Goal: Use online tool/utility

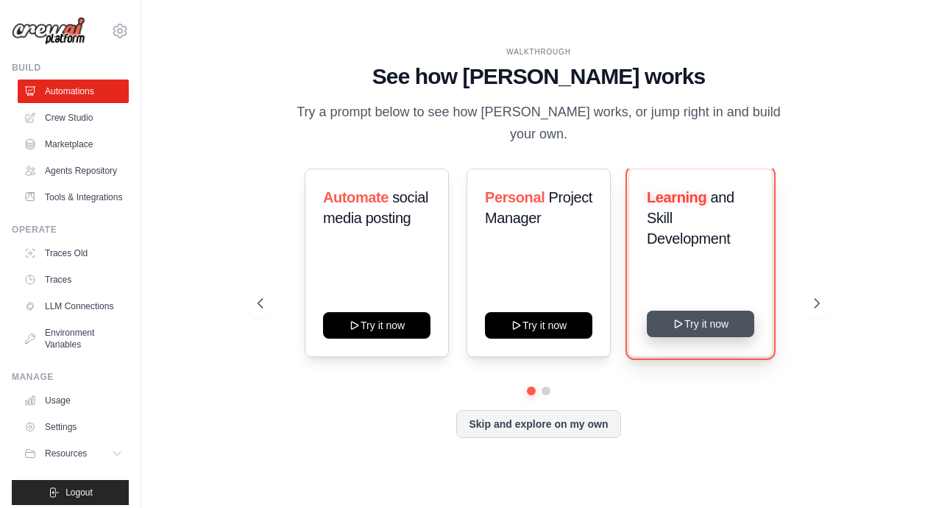
click at [696, 315] on button "Try it now" at bounding box center [700, 324] width 107 height 26
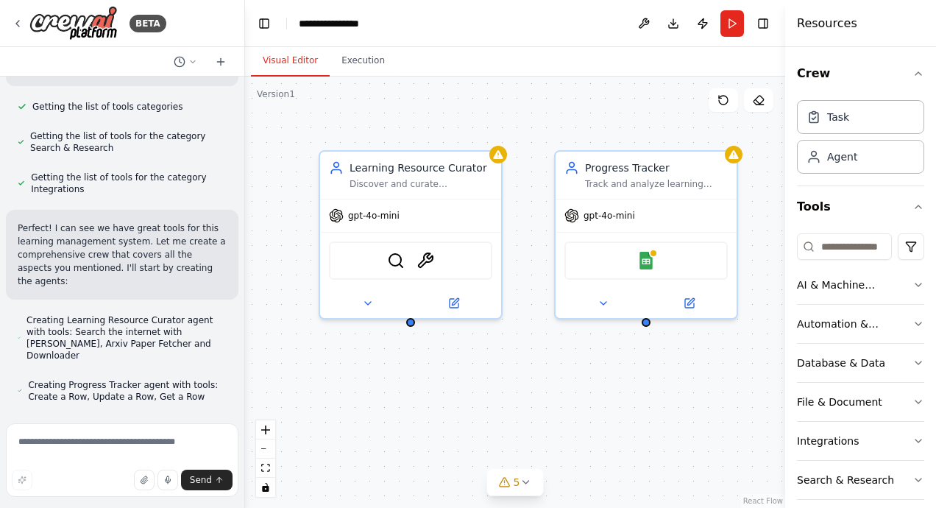
scroll to position [523, 0]
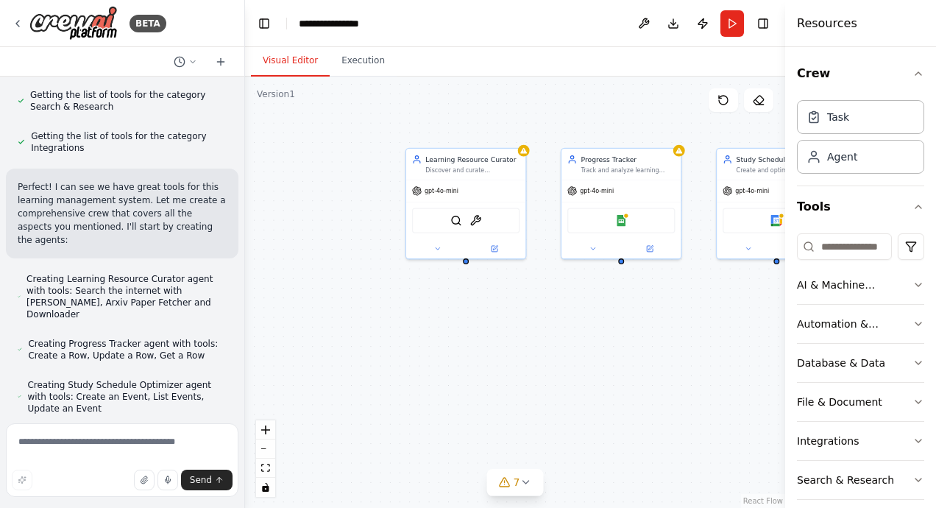
drag, startPoint x: 553, startPoint y: 130, endPoint x: 442, endPoint y: 121, distance: 111.5
click at [442, 121] on div "Learning Resource Curator Discover and curate personalized learning resources f…" at bounding box center [515, 292] width 540 height 431
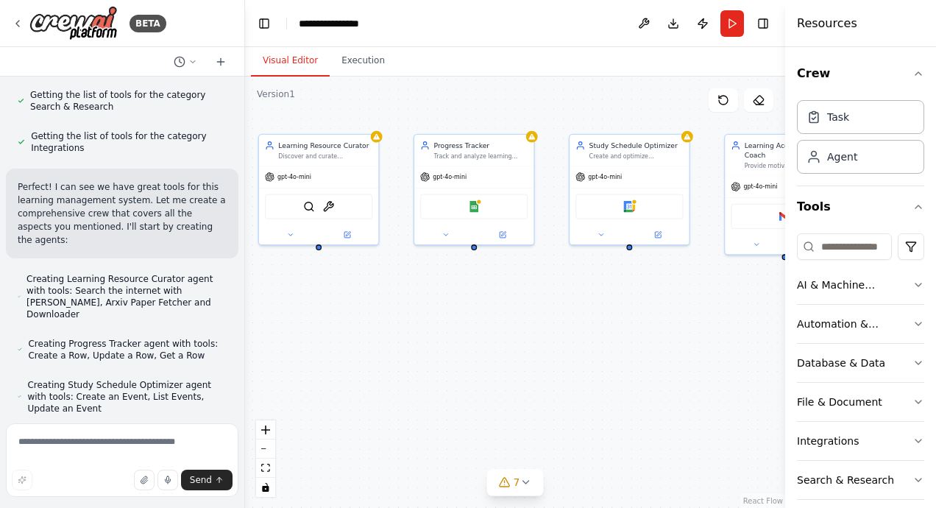
drag, startPoint x: 587, startPoint y: 121, endPoint x: 440, endPoint y: 107, distance: 147.9
click at [440, 107] on div "Learning Resource Curator Discover and curate personalized learning resources f…" at bounding box center [515, 292] width 540 height 431
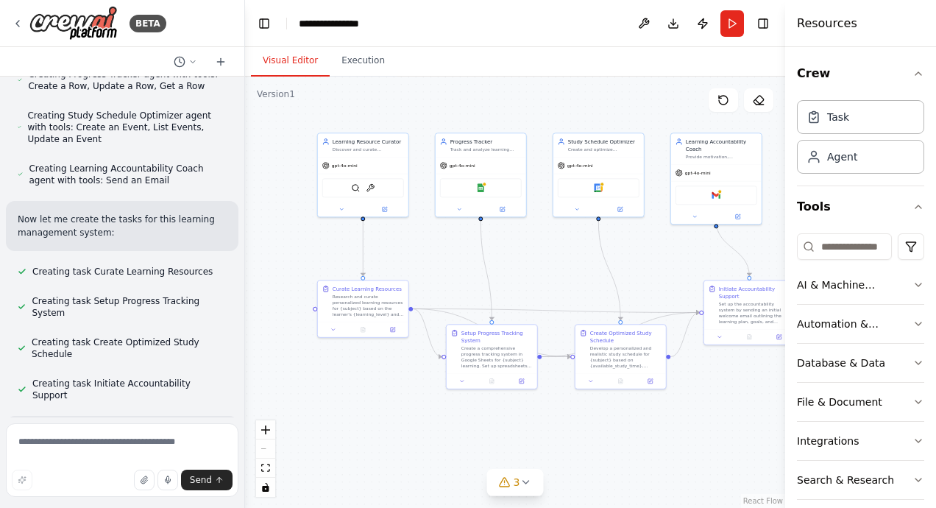
scroll to position [806, 0]
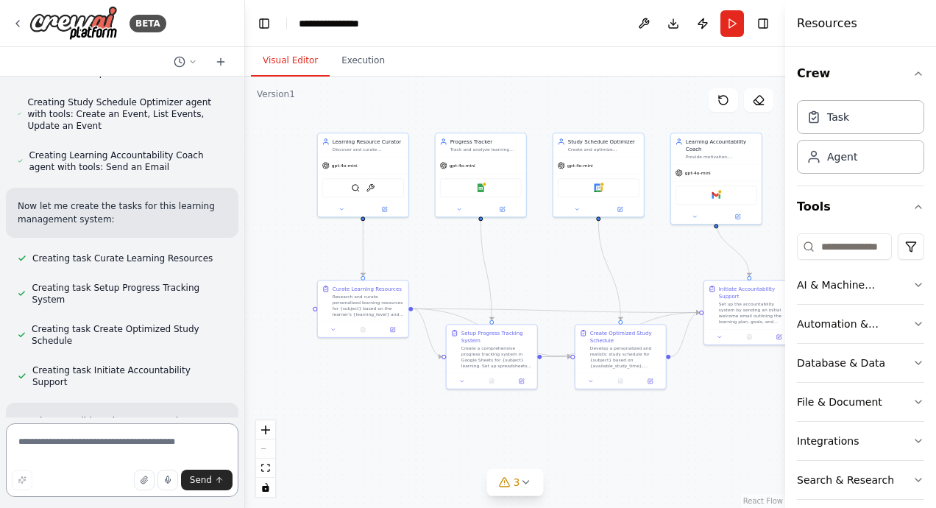
click at [43, 445] on textarea at bounding box center [122, 460] width 233 height 74
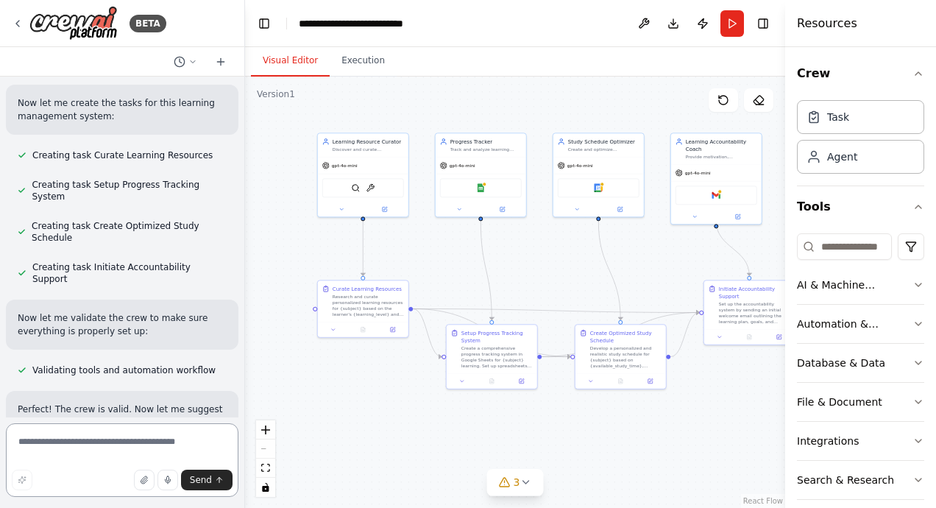
scroll to position [922, 0]
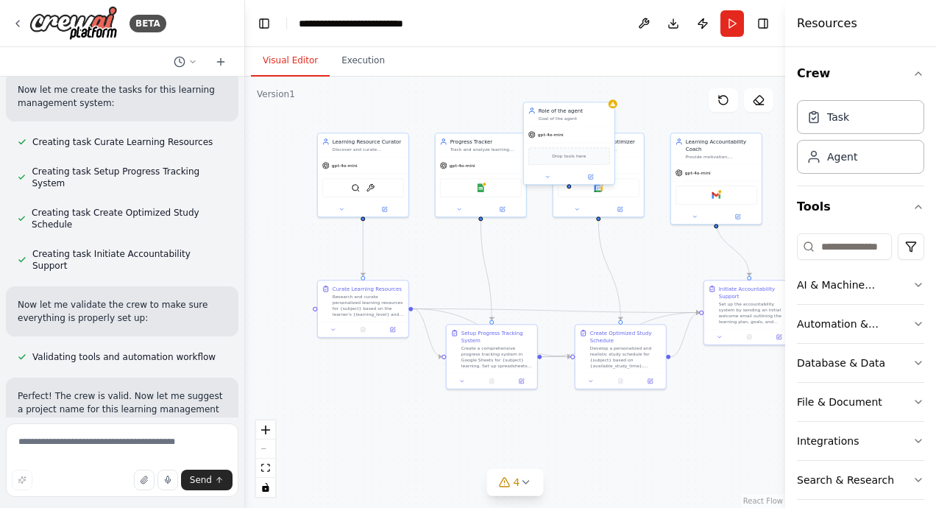
click at [556, 121] on div "Role of the agent Goal of the agent" at bounding box center [569, 114] width 91 height 24
click at [607, 87] on icon at bounding box center [602, 86] width 9 height 9
click at [571, 90] on button "Confirm" at bounding box center [560, 87] width 52 height 18
click at [604, 145] on div "Create and optimize personalized study schedules based on {available_study_time…" at bounding box center [603, 148] width 71 height 6
click at [602, 140] on div "Study Schedule Optimizer" at bounding box center [603, 139] width 71 height 7
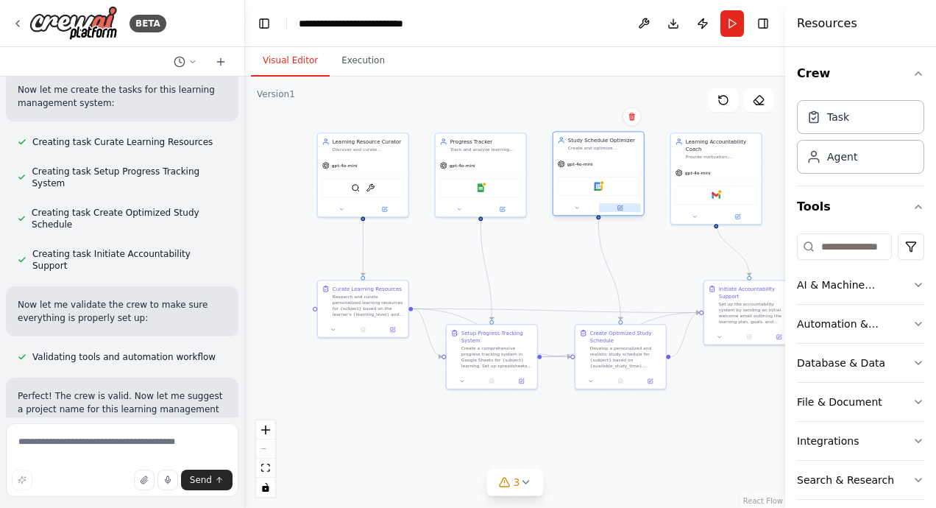
click at [621, 205] on icon at bounding box center [621, 208] width 6 height 6
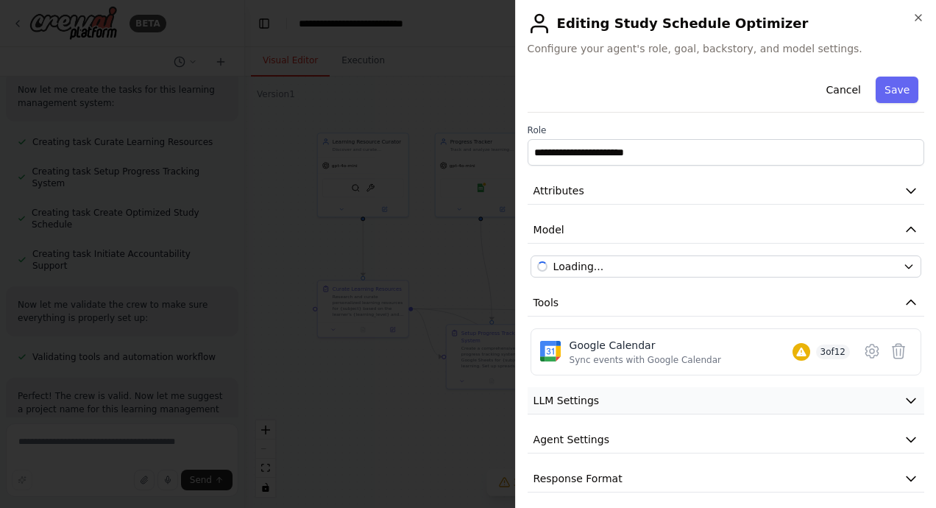
scroll to position [5, 0]
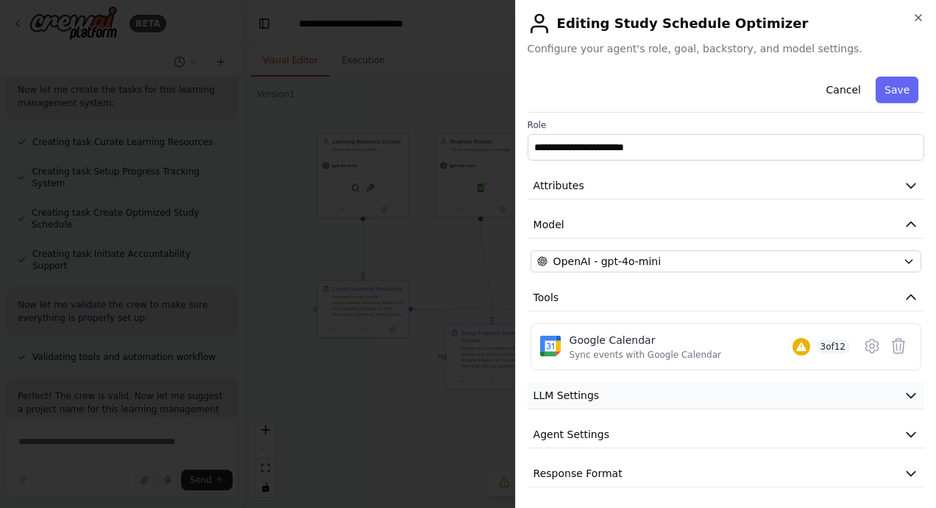
click at [665, 390] on button "LLM Settings" at bounding box center [726, 395] width 397 height 27
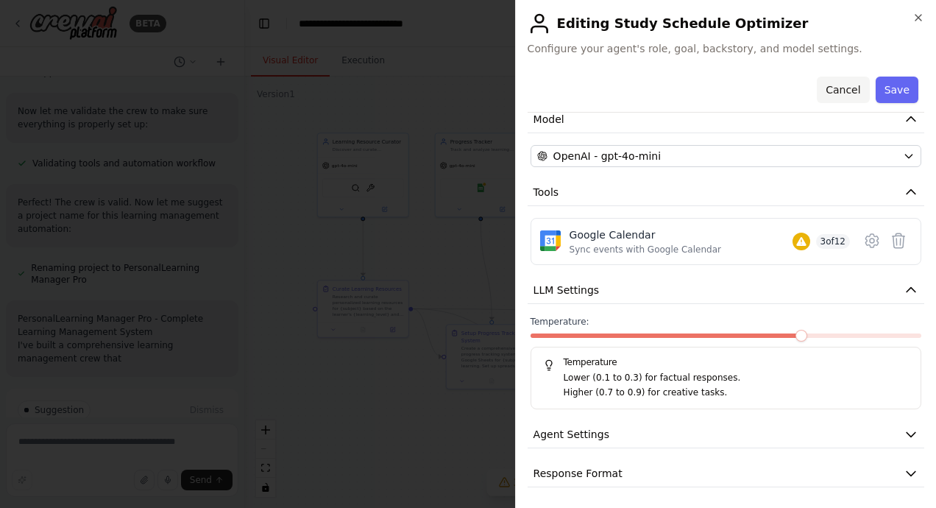
scroll to position [1129, 0]
click at [916, 17] on icon "button" at bounding box center [919, 18] width 12 height 12
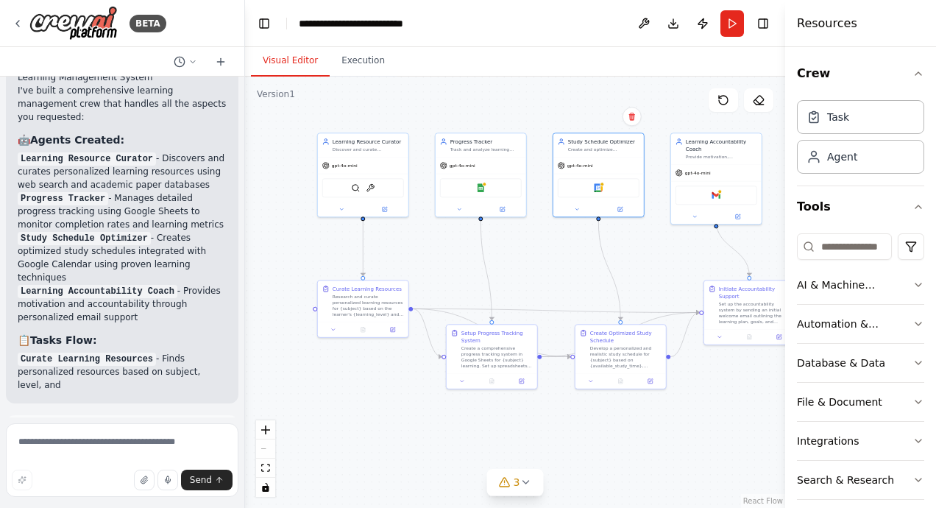
click at [239, 127] on div at bounding box center [242, 254] width 6 height 508
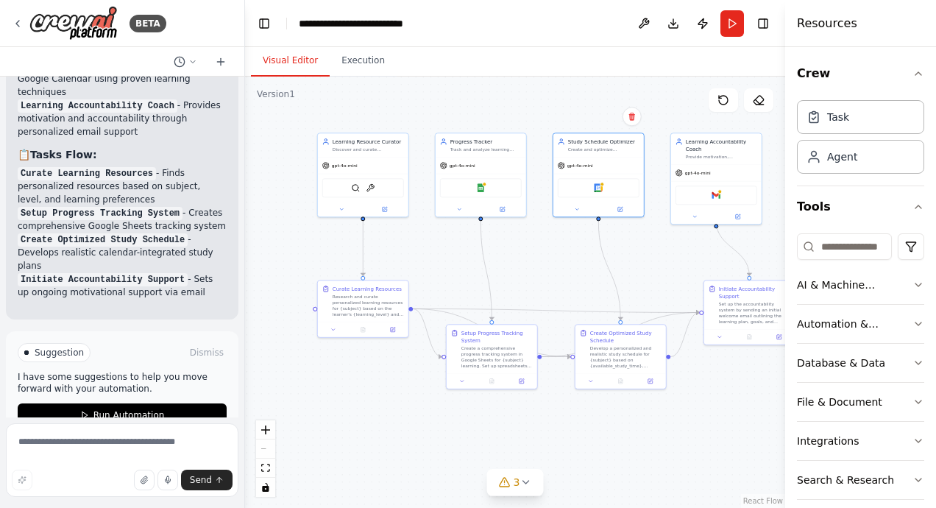
click at [236, 363] on div "BETA Build a crew that curates personalized learning resources, tracks your pro…" at bounding box center [468, 254] width 936 height 508
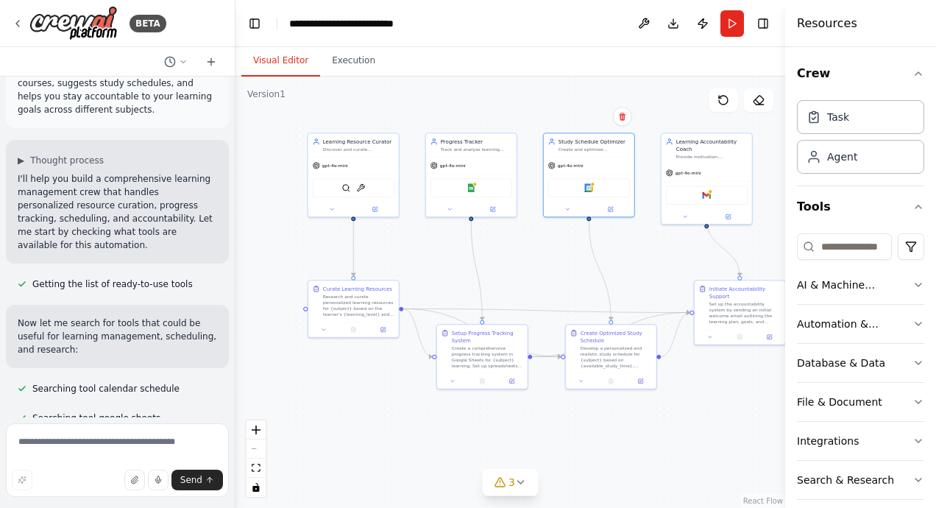
scroll to position [0, 0]
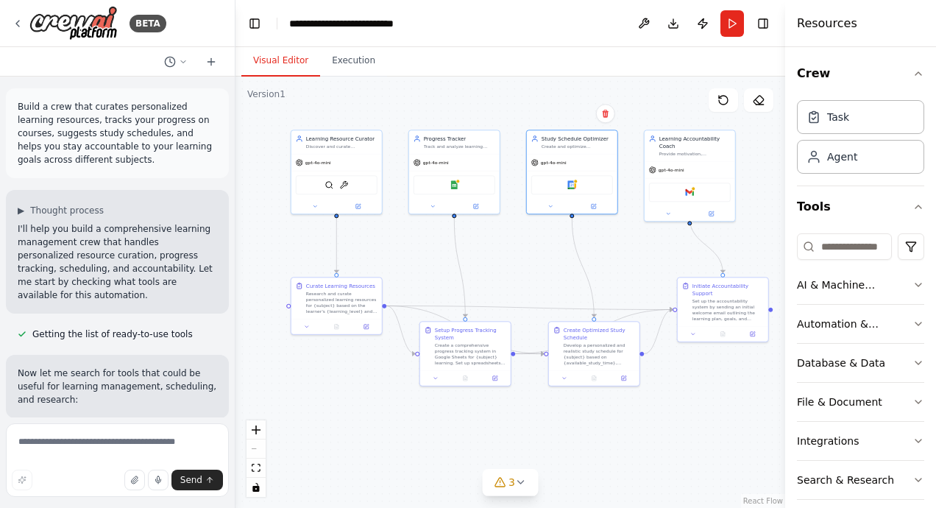
drag, startPoint x: 668, startPoint y: 233, endPoint x: 634, endPoint y: 227, distance: 34.3
click at [634, 227] on div ".deletable-edge-delete-btn { width: 20px; height: 20px; border: 0px solid #ffff…" at bounding box center [511, 292] width 550 height 431
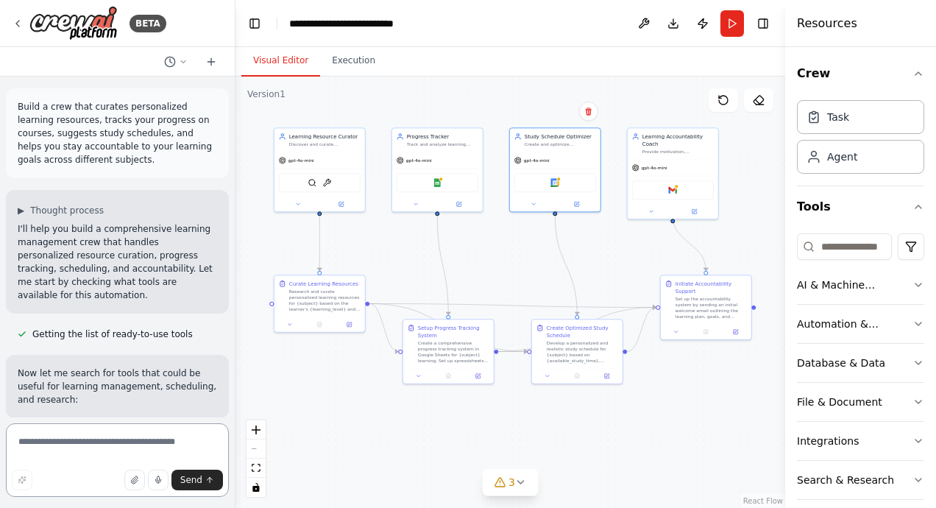
click at [66, 453] on textarea at bounding box center [117, 460] width 223 height 74
